Goal: Check status

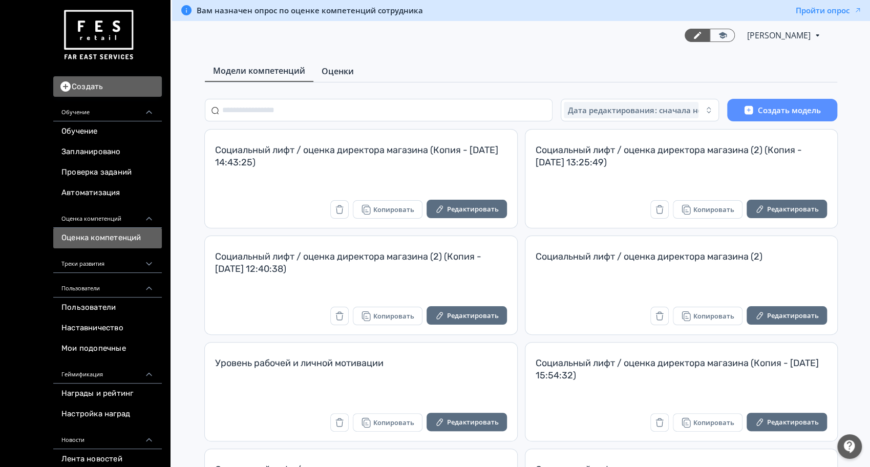
click at [342, 61] on link "Оценки" at bounding box center [337, 71] width 49 height 20
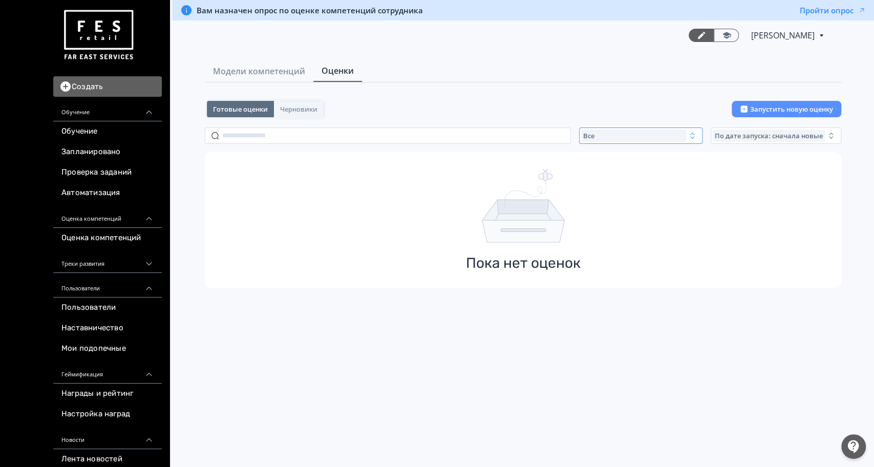
click at [618, 140] on div "Все" at bounding box center [633, 135] width 105 height 12
click at [617, 174] on span "Активные" at bounding box center [610, 177] width 37 height 10
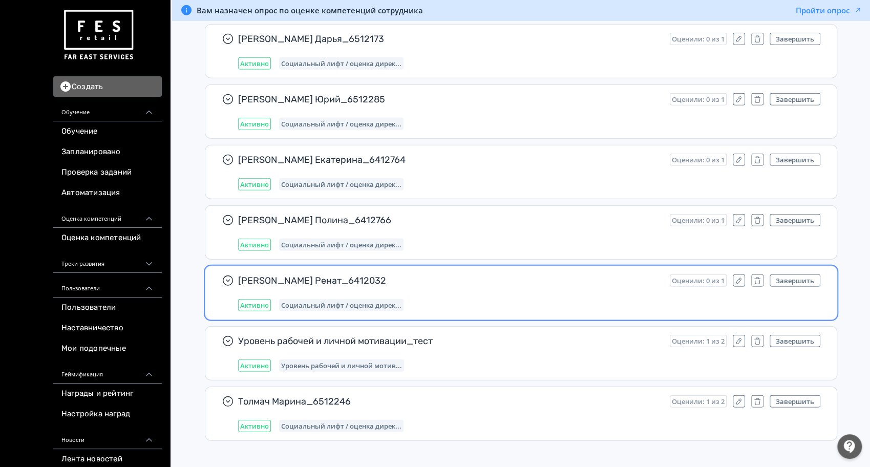
scroll to position [596, 0]
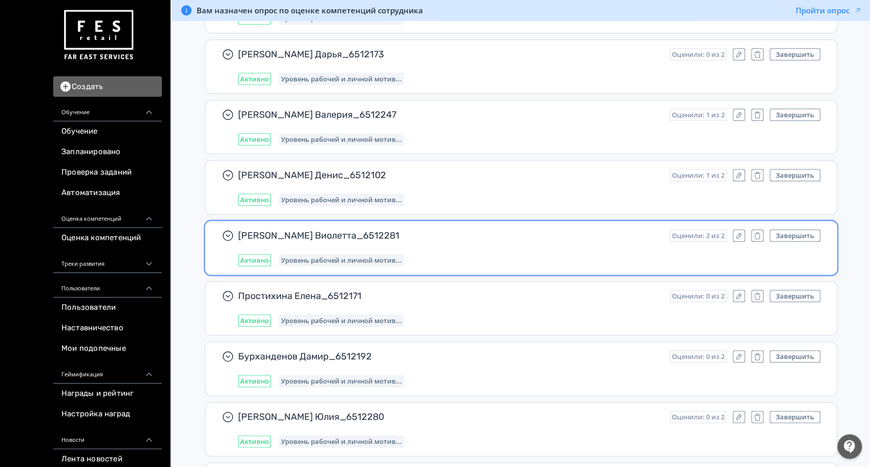
click at [535, 248] on div "[PERSON_NAME] Виолетта_6512281 Оценили: 2 из 2 Завершить Активно Уровень рабоче…" at bounding box center [529, 247] width 582 height 37
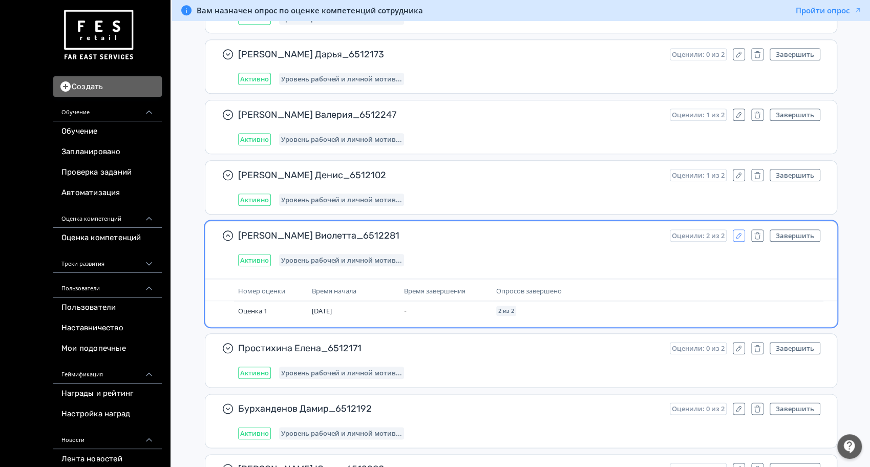
click at [741, 234] on icon "button" at bounding box center [738, 235] width 8 height 8
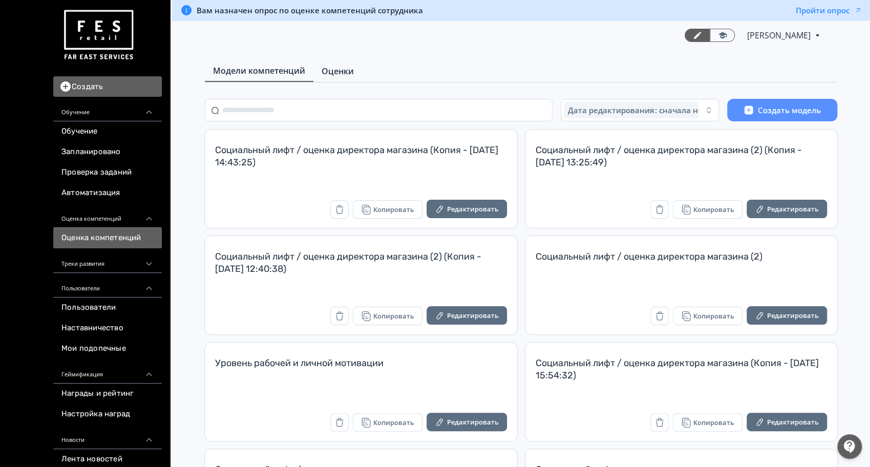
click at [323, 64] on link "Оценки" at bounding box center [337, 71] width 49 height 20
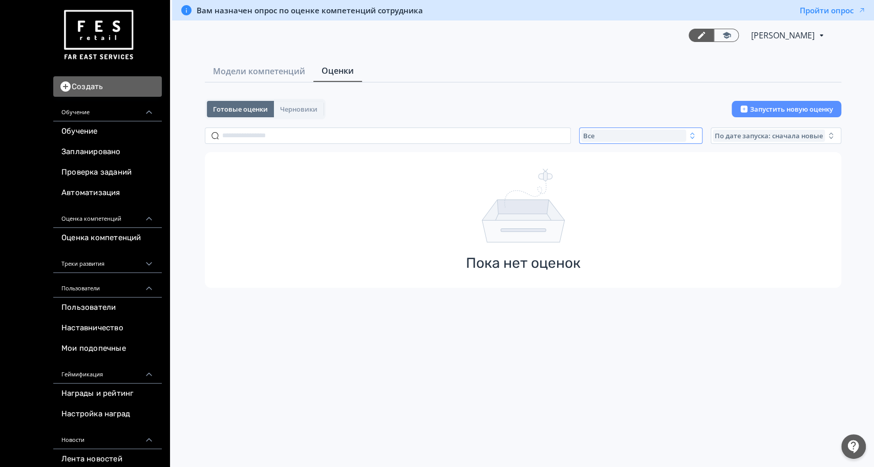
click at [615, 133] on div "Все" at bounding box center [633, 135] width 105 height 12
click at [617, 172] on span "Активные" at bounding box center [610, 177] width 37 height 10
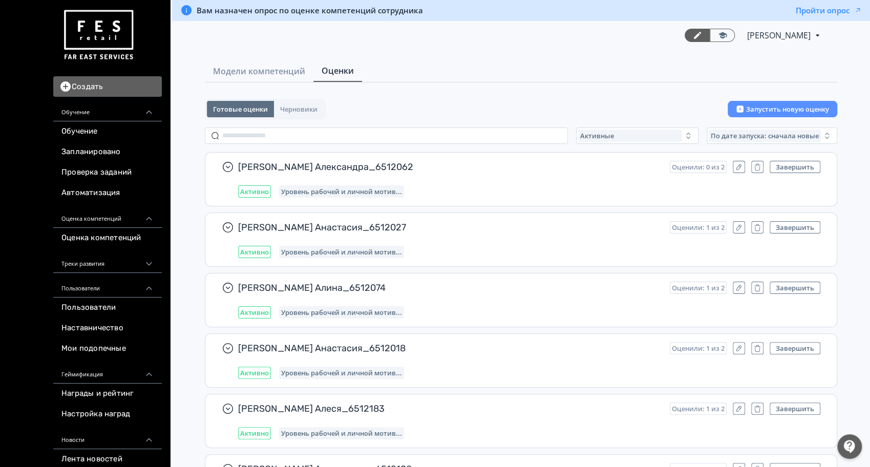
scroll to position [596, 0]
